Goal: Check status: Check status

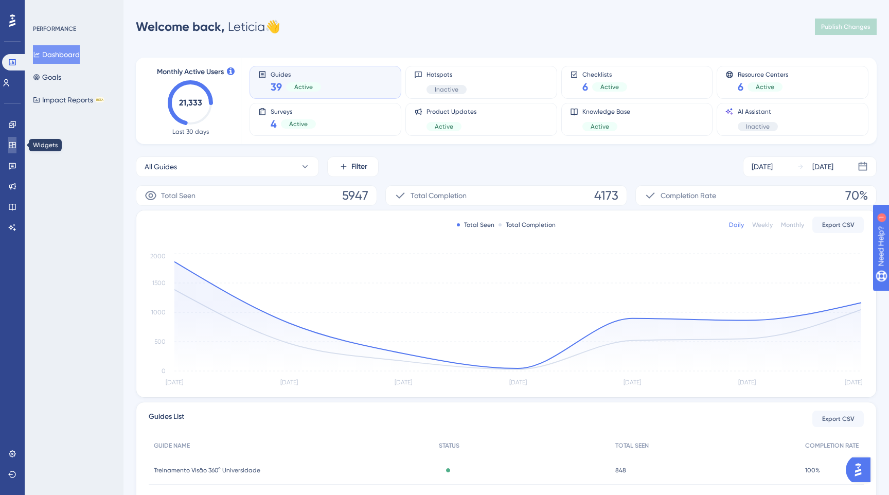
click at [15, 140] on link at bounding box center [12, 145] width 8 height 16
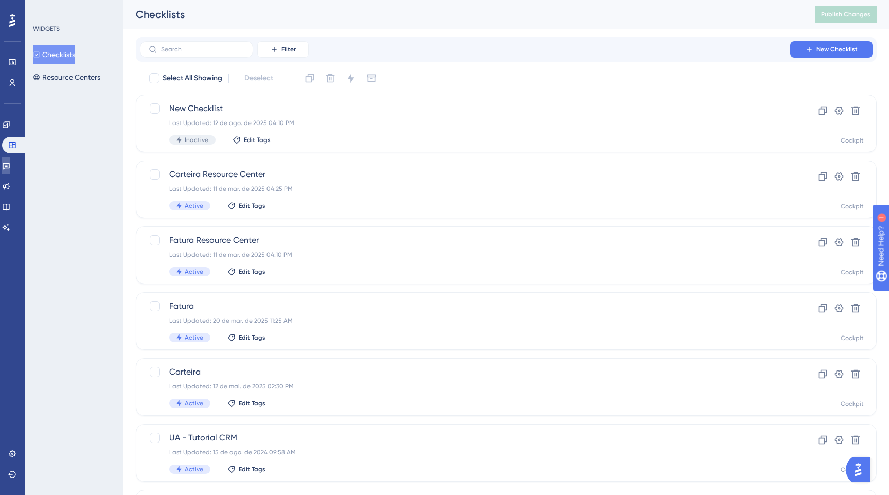
click at [10, 157] on link at bounding box center [6, 165] width 8 height 16
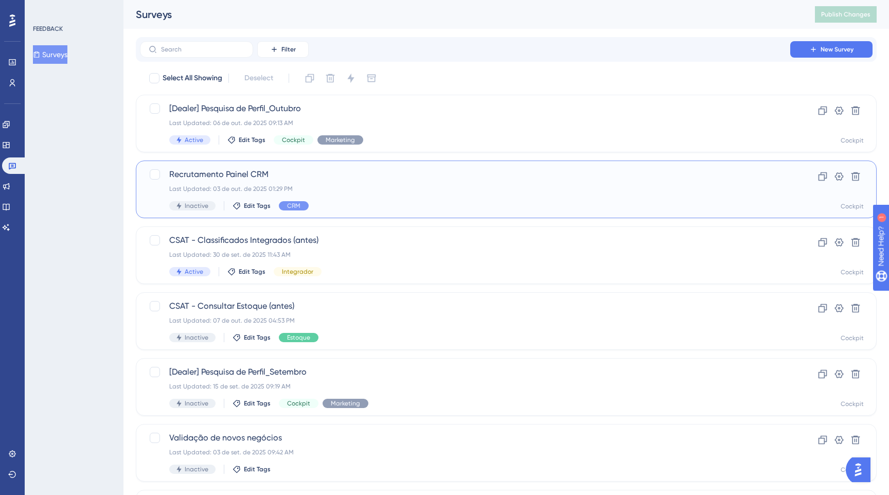
click at [402, 192] on div "Last Updated: 03 de out. de 2025 01:29 PM" at bounding box center [464, 189] width 591 height 8
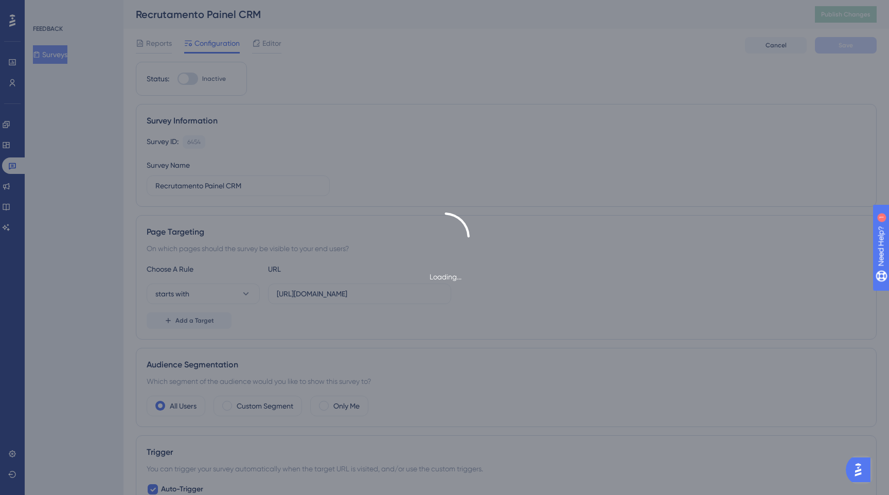
click at [855, 468] on img "Open AI Assistant Launcher" at bounding box center [858, 469] width 19 height 19
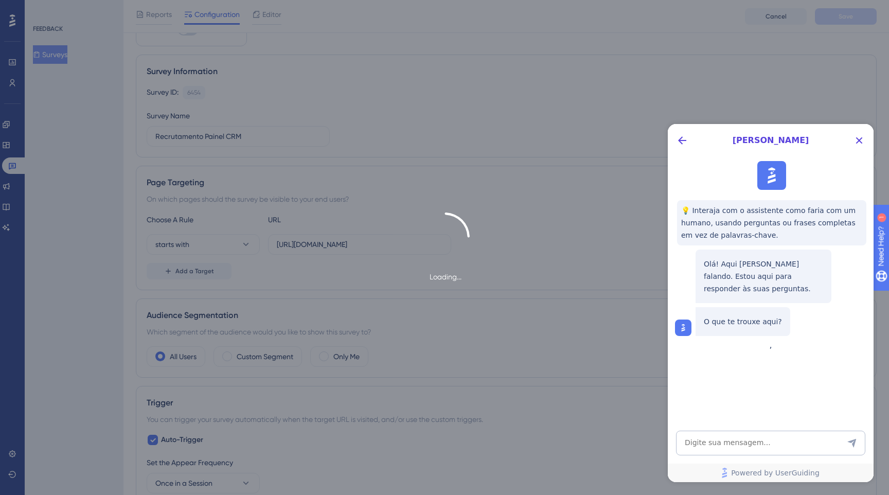
scroll to position [62, 0]
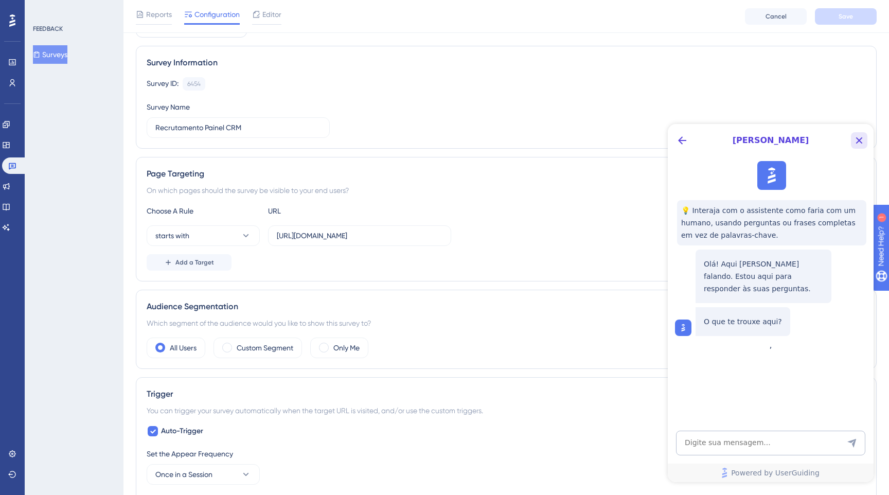
click at [857, 136] on icon "Close Button" at bounding box center [859, 140] width 12 height 12
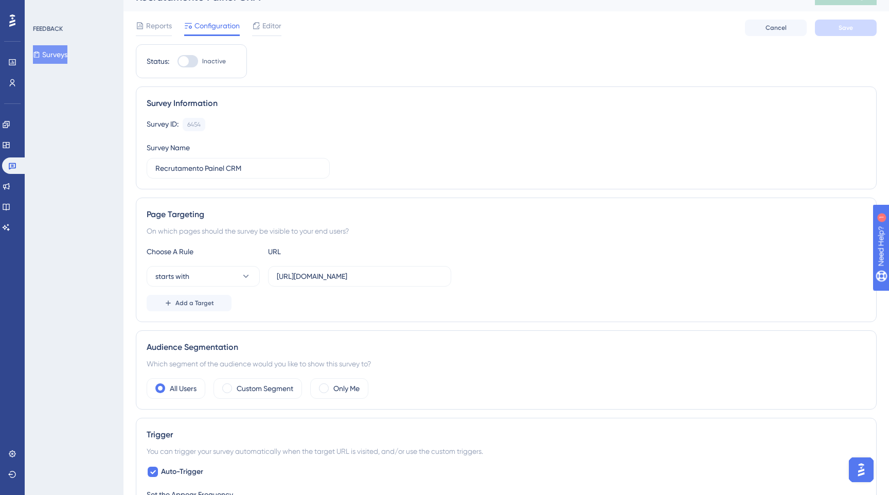
scroll to position [0, 0]
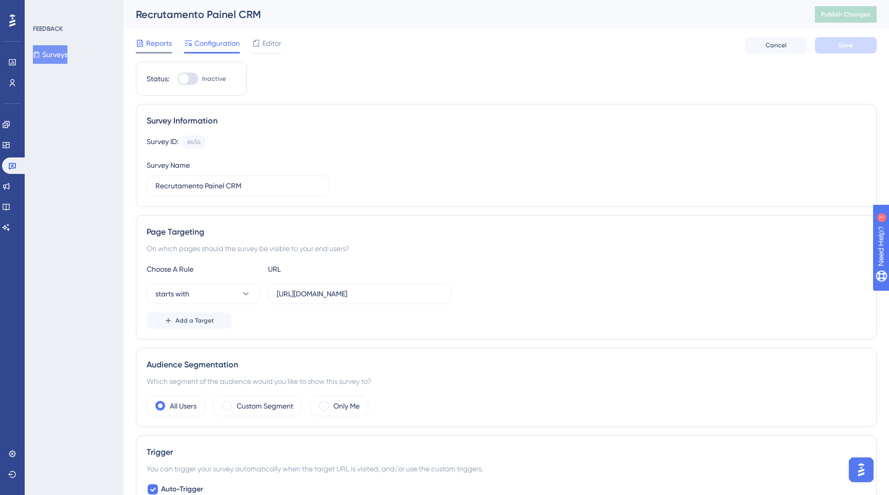
click at [162, 50] on div "Reports" at bounding box center [154, 45] width 36 height 16
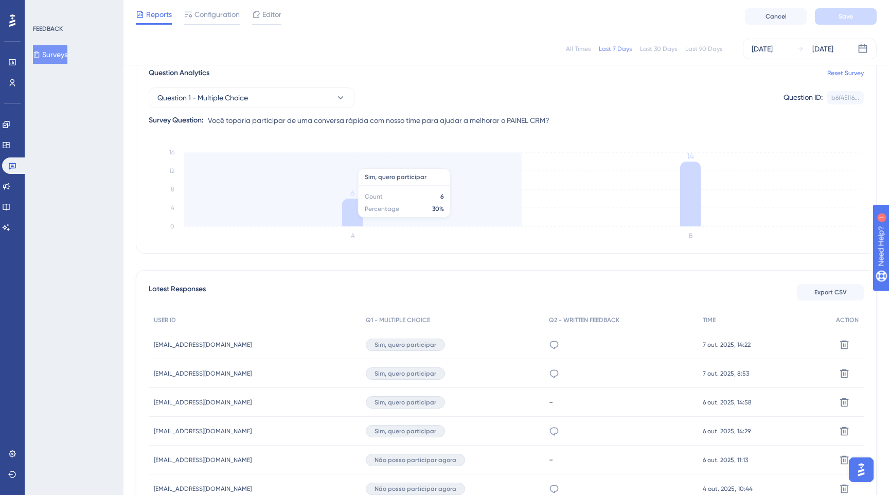
scroll to position [79, 0]
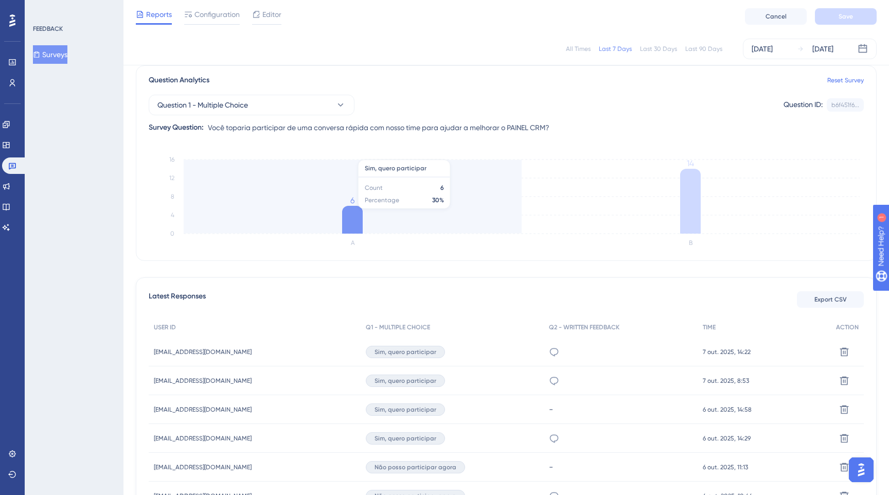
click at [334, 209] on icon "A B 0 4 8 12 16 6 14" at bounding box center [506, 201] width 715 height 103
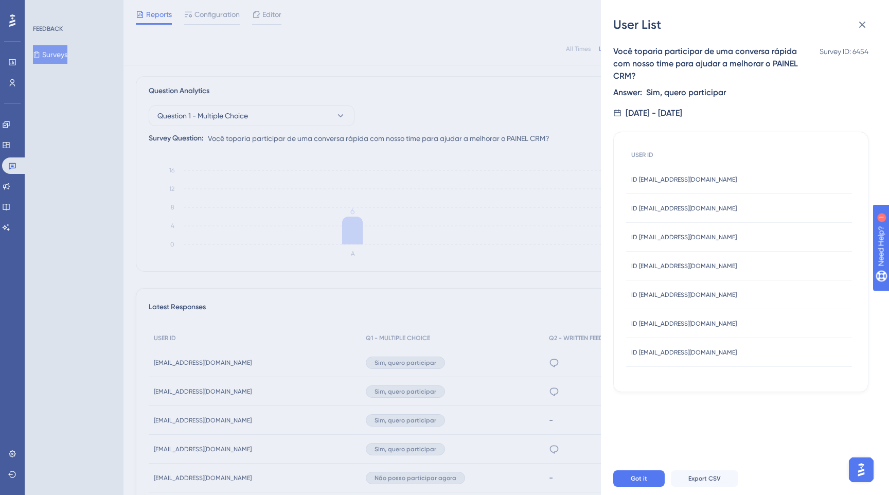
scroll to position [0, 0]
